Goal: Browse casually

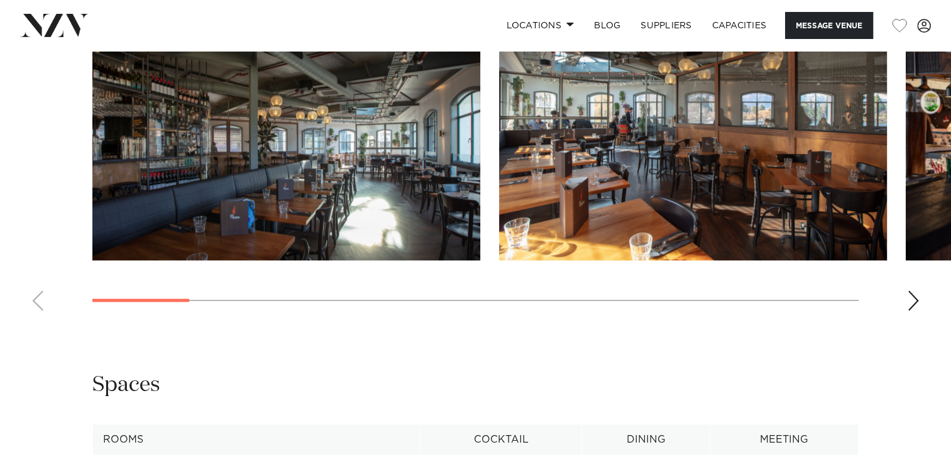
scroll to position [1132, 0]
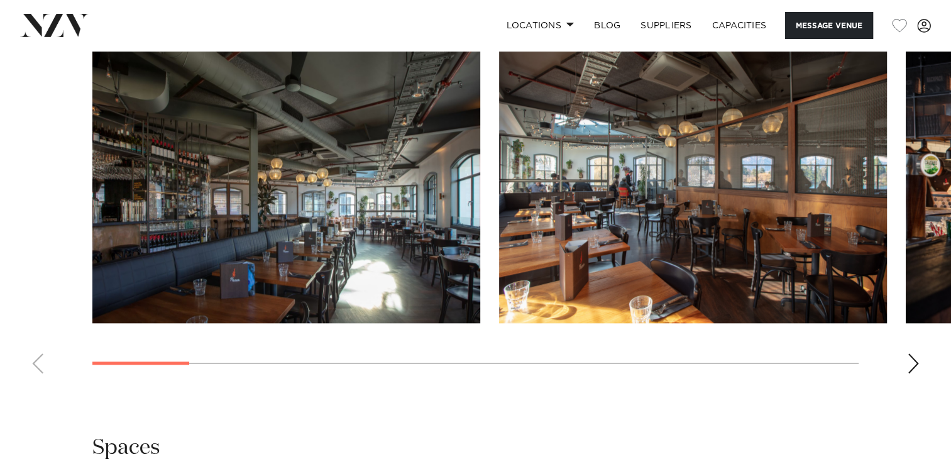
click at [912, 359] on div "Next slide" at bounding box center [913, 363] width 13 height 20
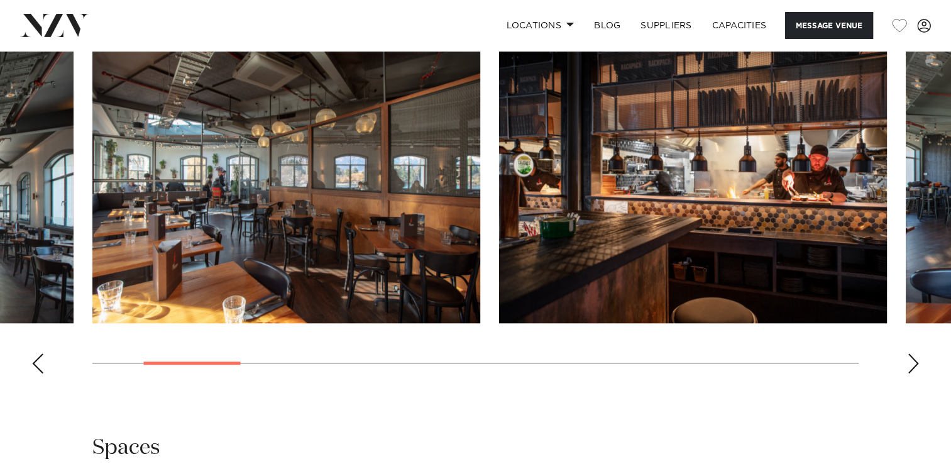
click at [912, 359] on div "Next slide" at bounding box center [913, 363] width 13 height 20
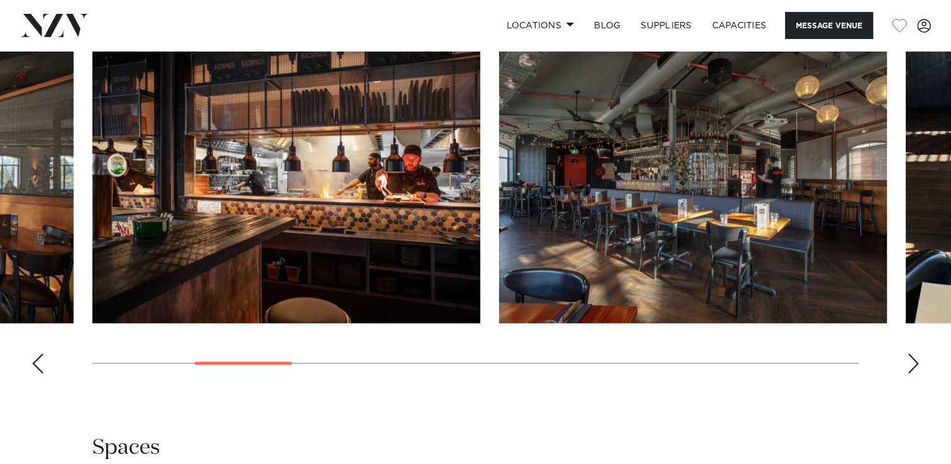
click at [912, 359] on div "Next slide" at bounding box center [913, 363] width 13 height 20
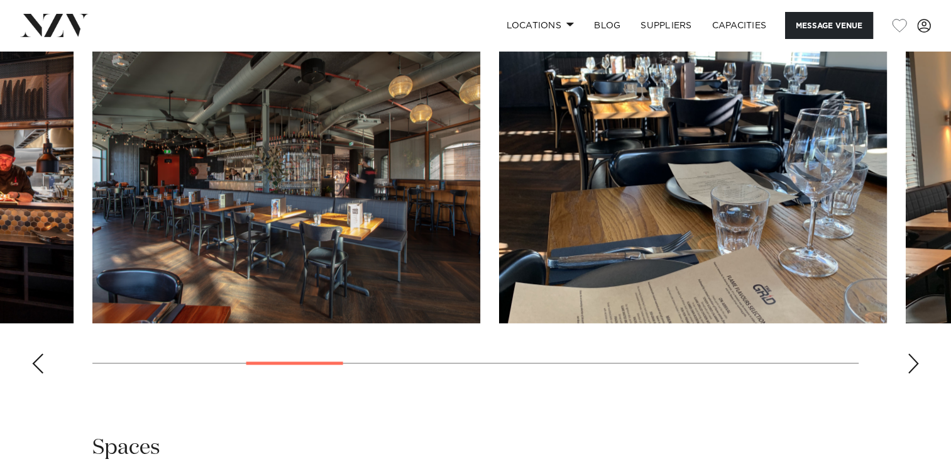
click at [912, 359] on div "Next slide" at bounding box center [913, 363] width 13 height 20
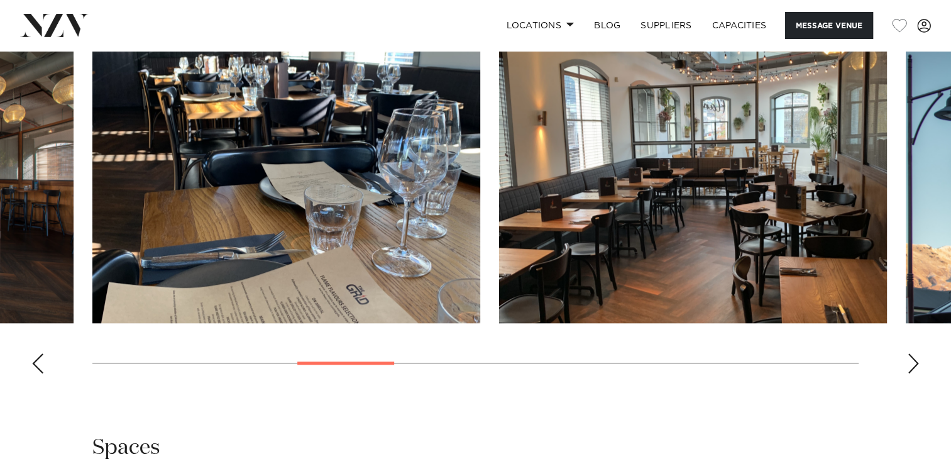
click at [912, 359] on div "Next slide" at bounding box center [913, 363] width 13 height 20
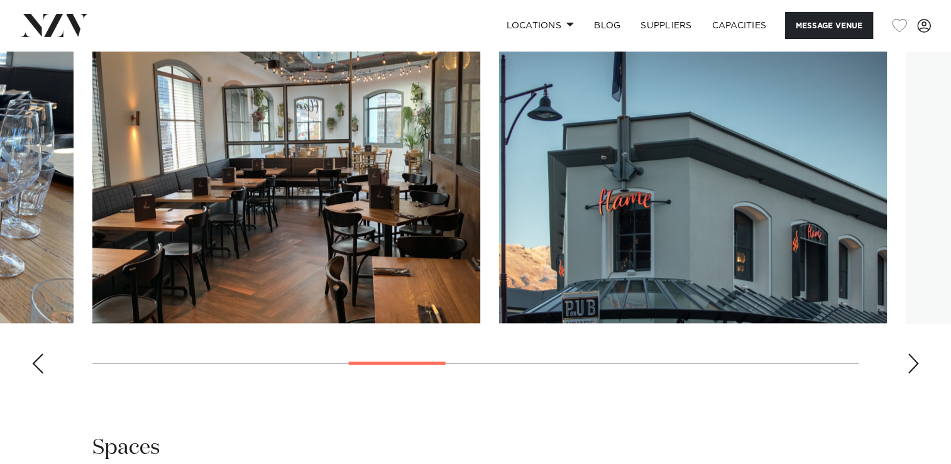
click at [912, 359] on div "Next slide" at bounding box center [913, 363] width 13 height 20
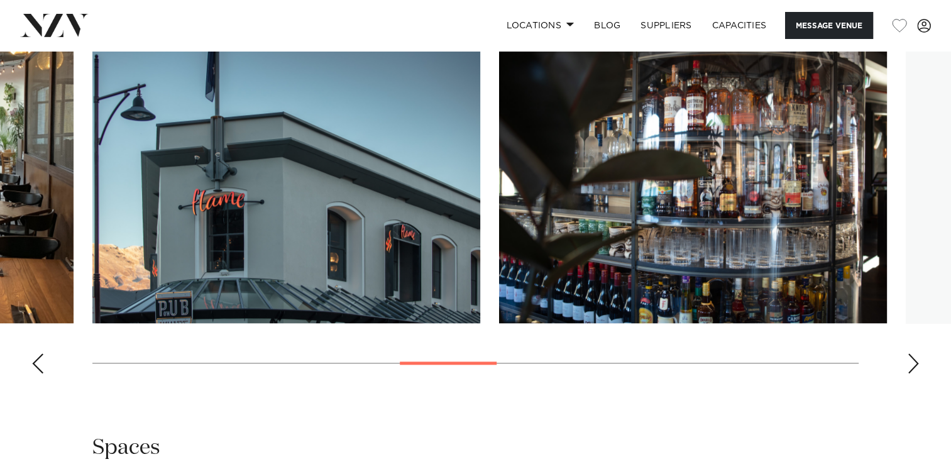
click at [912, 359] on div "Next slide" at bounding box center [913, 363] width 13 height 20
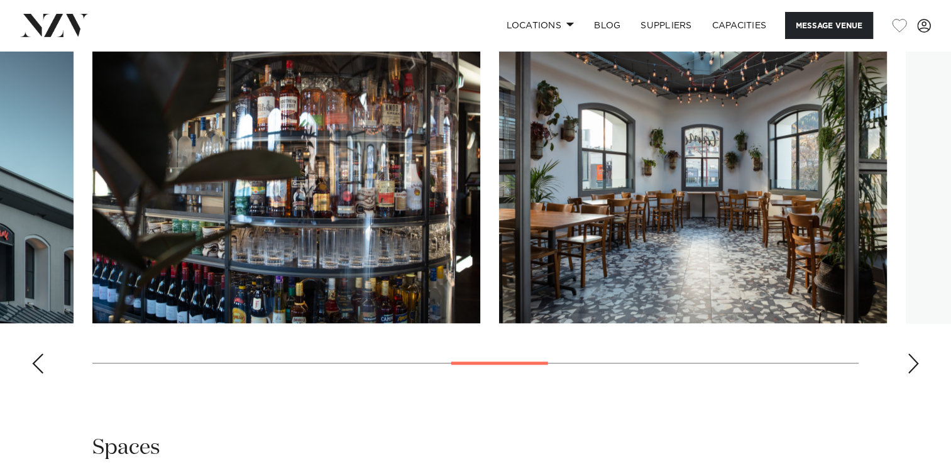
click at [912, 359] on div "Next slide" at bounding box center [913, 363] width 13 height 20
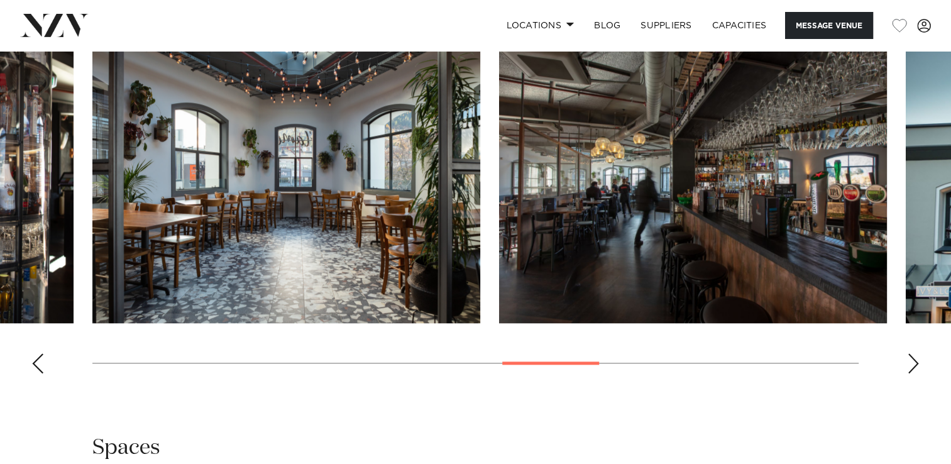
click at [912, 359] on div "Next slide" at bounding box center [913, 363] width 13 height 20
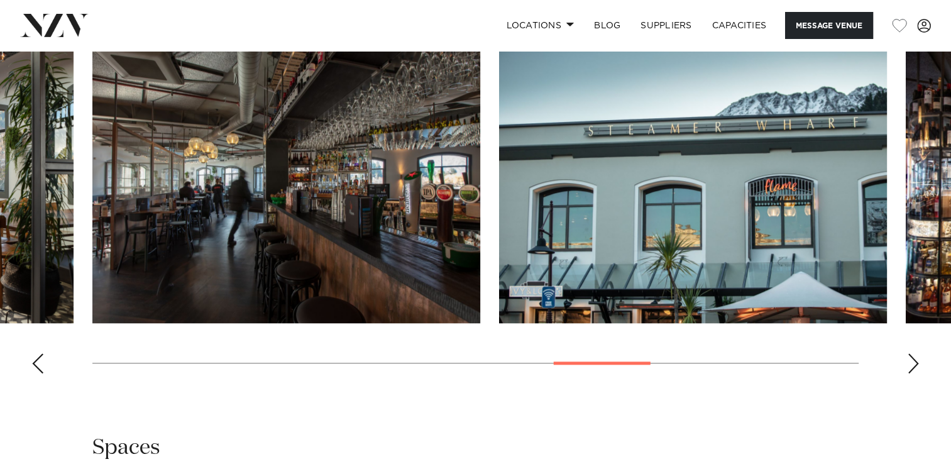
click at [912, 359] on div "Next slide" at bounding box center [913, 363] width 13 height 20
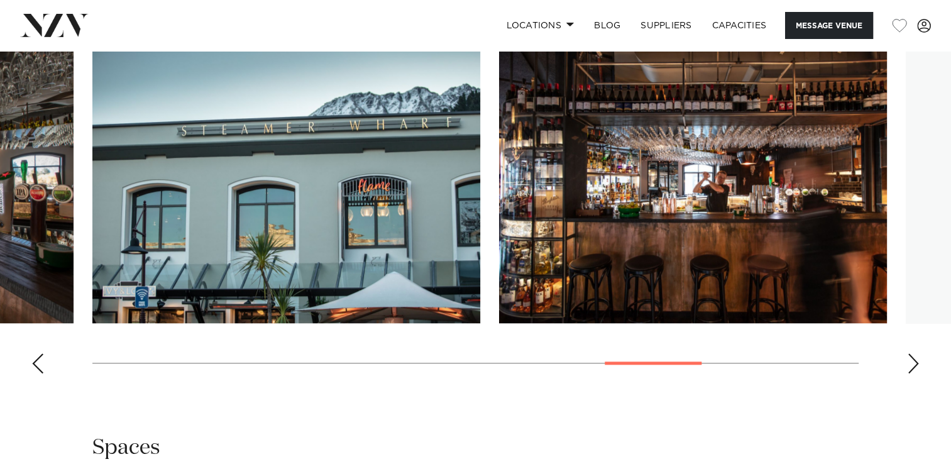
click at [912, 359] on div "Next slide" at bounding box center [913, 363] width 13 height 20
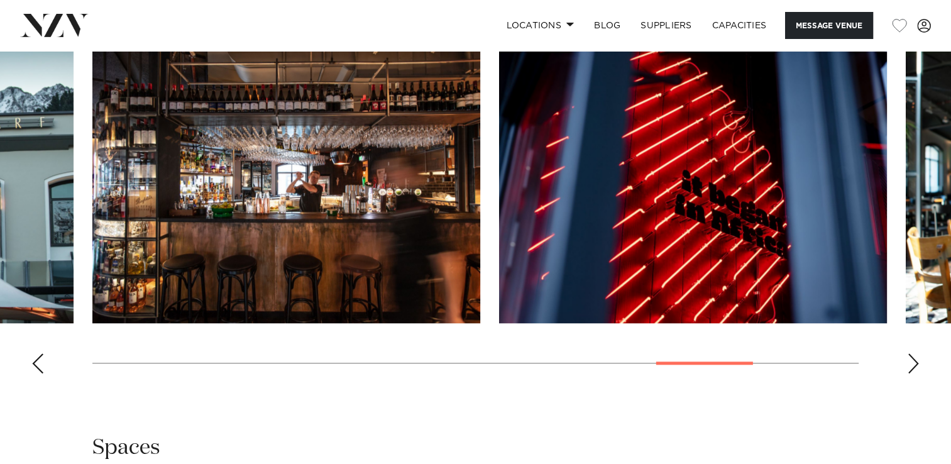
click at [912, 359] on div "Next slide" at bounding box center [913, 363] width 13 height 20
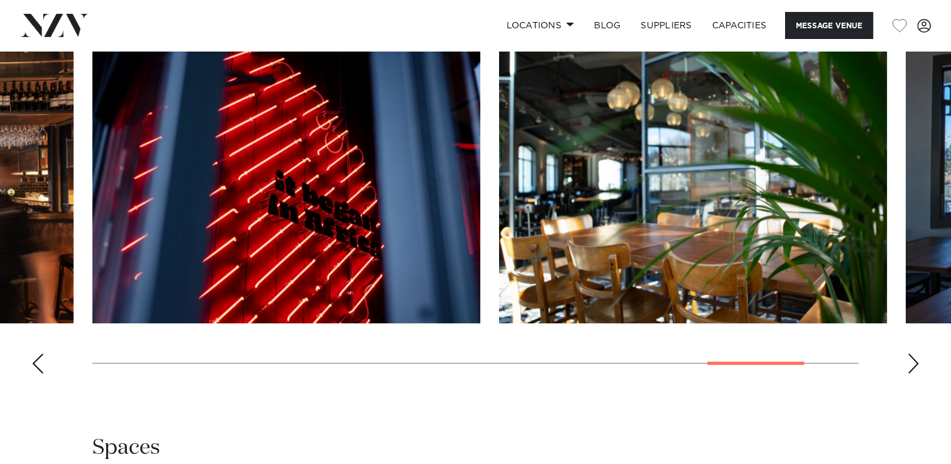
click at [912, 359] on div "Next slide" at bounding box center [913, 363] width 13 height 20
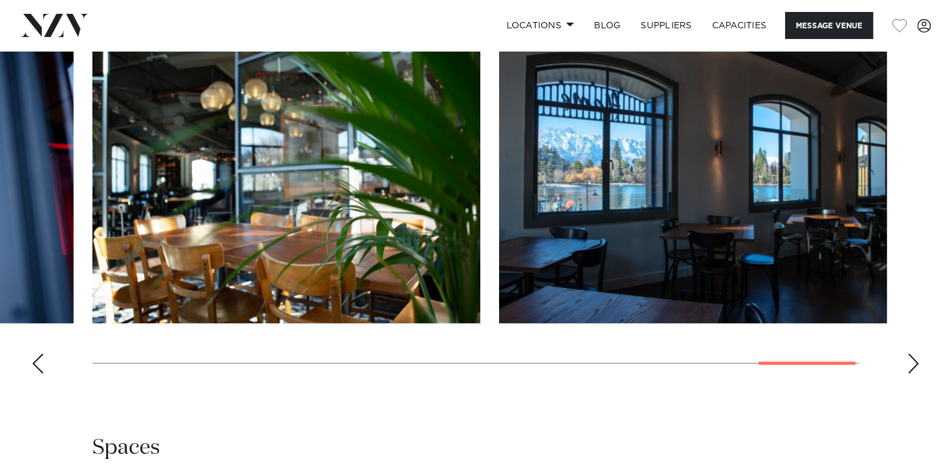
click at [912, 359] on div "Next slide" at bounding box center [913, 363] width 13 height 20
